Goal: Check status: Check status

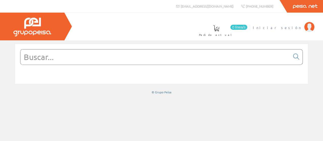
click at [295, 28] on span "Iniciar sesión" at bounding box center [277, 27] width 49 height 5
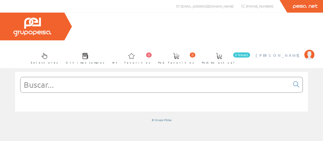
click at [284, 53] on span "[PERSON_NAME]" at bounding box center [279, 55] width 46 height 5
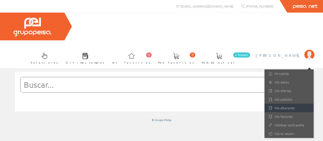
click at [282, 104] on link "Mis albaranes" at bounding box center [289, 108] width 49 height 9
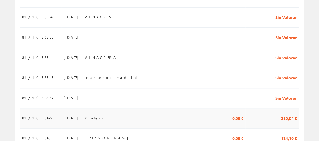
scroll to position [202, 0]
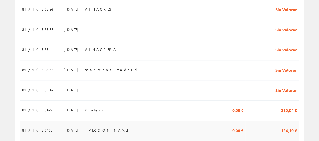
click at [80, 121] on td "19/09/2025" at bounding box center [71, 131] width 21 height 20
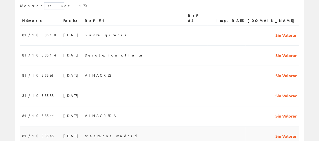
scroll to position [126, 0]
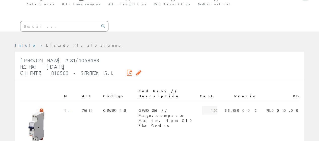
scroll to position [25, 0]
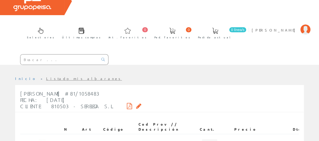
click at [127, 104] on icon at bounding box center [129, 106] width 5 height 4
